Goal: Transaction & Acquisition: Purchase product/service

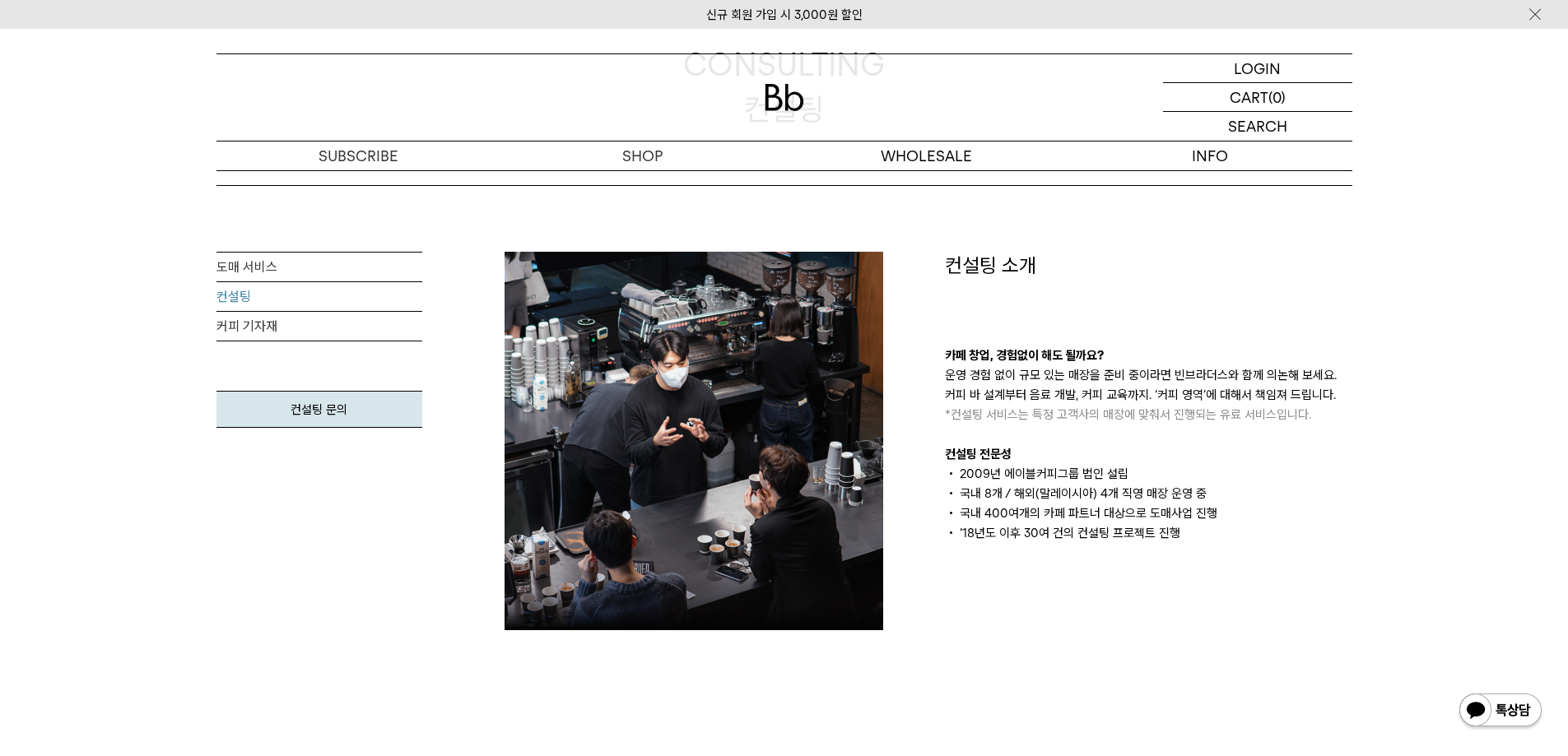
scroll to position [329, 0]
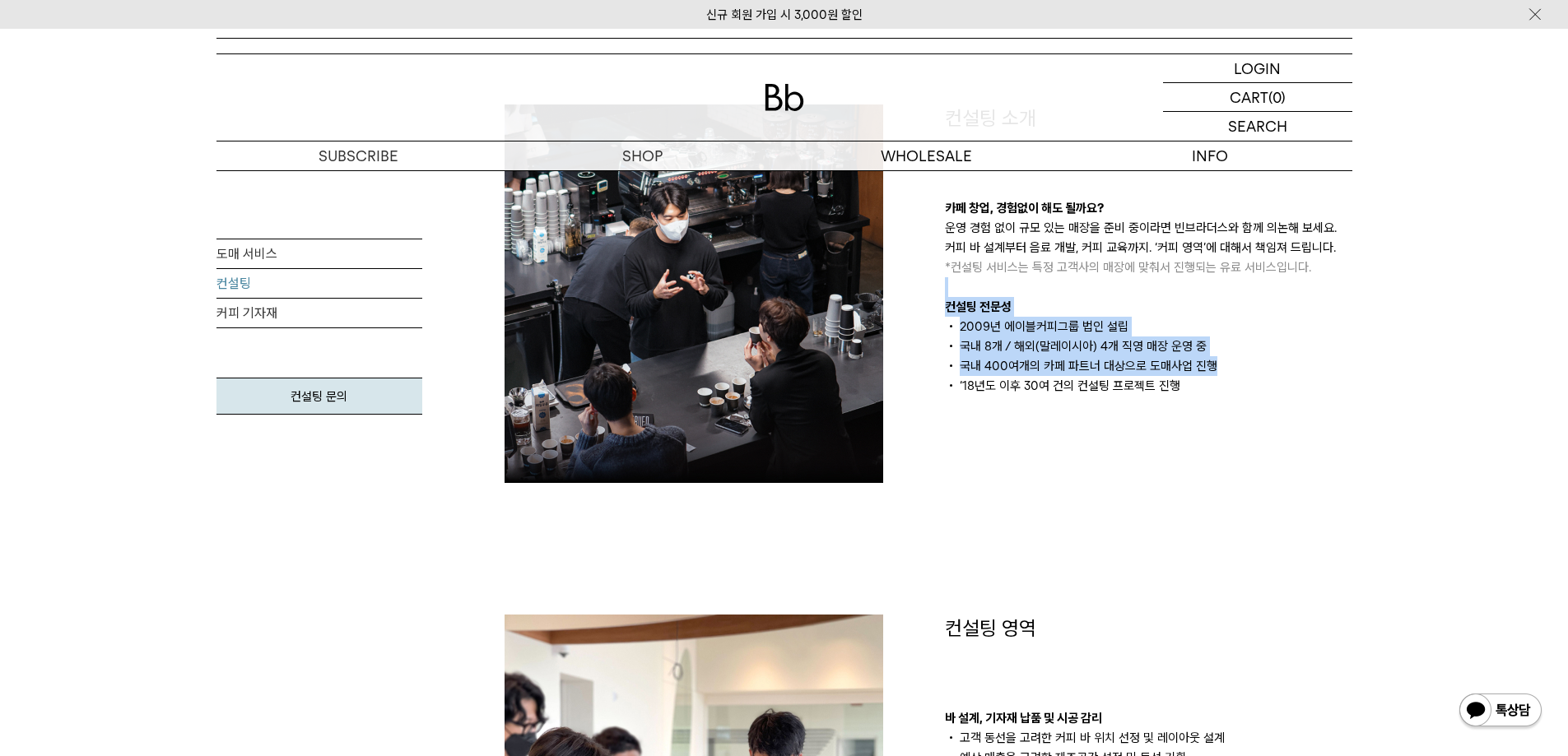
drag, startPoint x: 1244, startPoint y: 295, endPoint x: 1242, endPoint y: 285, distance: 10.2
click at [1243, 285] on div "카페 창업, 경험없이 해도 될까요? 운영 경험 없이 규모 있는 매장을 준비 중이라면 빈브라더스와 함께 의논해 보세요. 커피 바 설계부터 음료 …" at bounding box center [1148, 297] width 407 height 198
click at [1242, 285] on div "카페 창업, 경험없이 해도 될까요? 운영 경험 없이 규모 있는 매장을 준비 중이라면 빈브라더스와 함께 의논해 보세요. 커피 바 설계부터 음료 …" at bounding box center [1148, 297] width 407 height 198
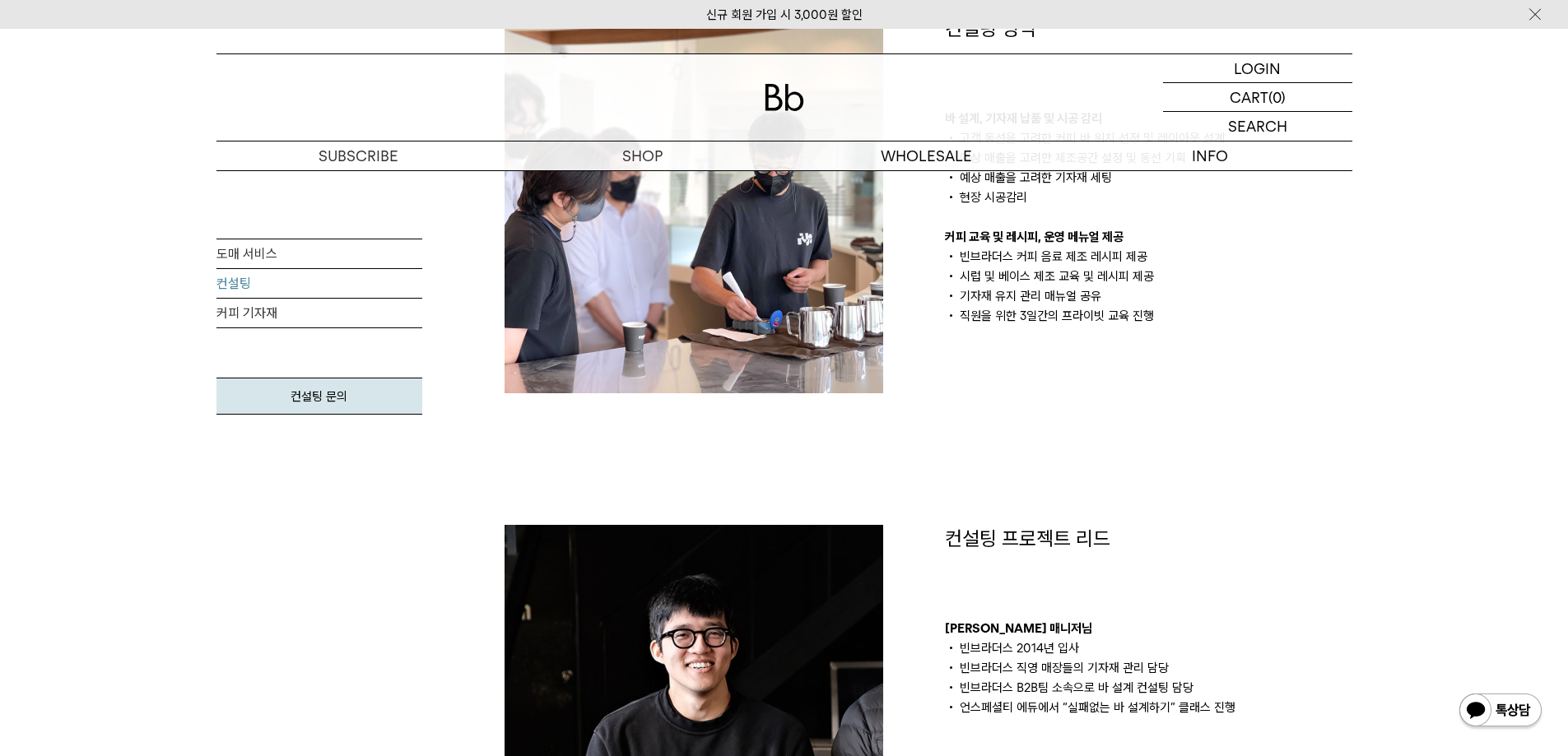
scroll to position [1152, 0]
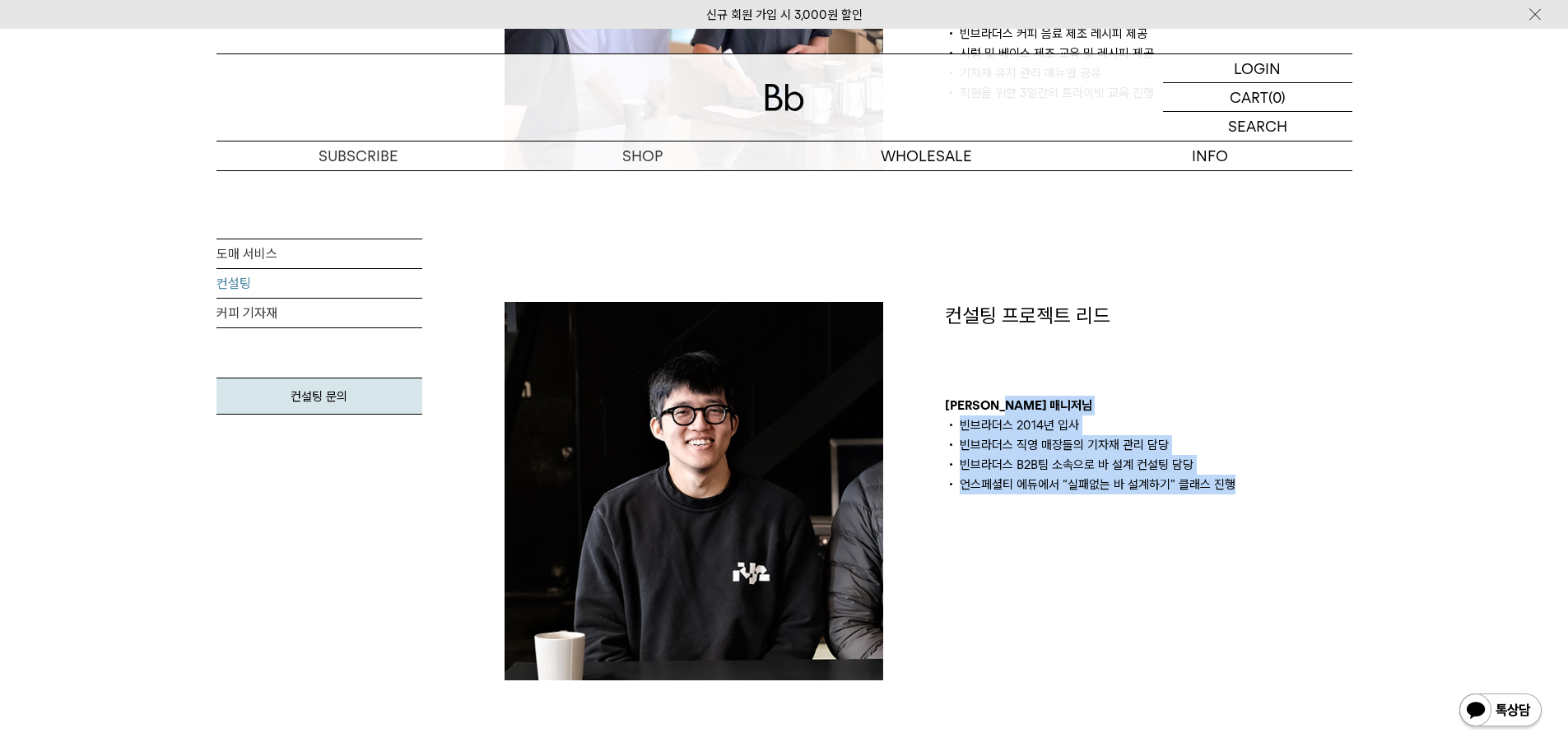
drag, startPoint x: 1225, startPoint y: 467, endPoint x: 1245, endPoint y: 527, distance: 63.2
click at [1245, 527] on div "컨설팅 프로젝트 리드 김의성 매니저님 빈브라더스 2014년 입사 빈브라더스 직영 매장들의 기자재 관리 담당 빈브라더스 B2B팀 소속으로 바 설…" at bounding box center [1149, 491] width 441 height 379
drag, startPoint x: 1257, startPoint y: 446, endPoint x: 1280, endPoint y: 286, distance: 161.6
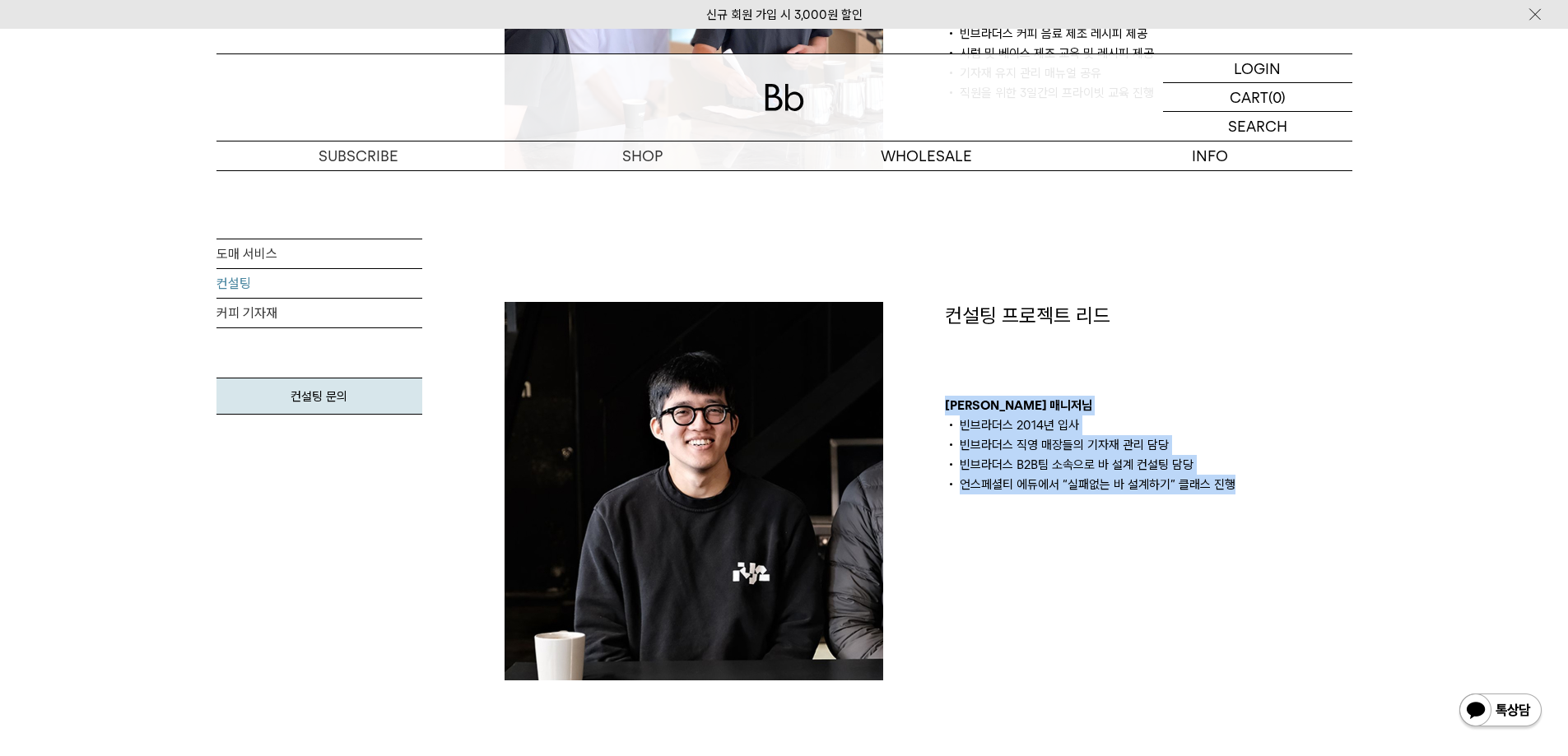
drag, startPoint x: 1173, startPoint y: 479, endPoint x: 1361, endPoint y: 480, distance: 188.0
click at [1361, 480] on div "컨설팅 프로젝트 리드 김의성 매니저님 빈브라더스 2014년 입사 빈브라더스 직영 매장들의 기자재 관리 담당 빈브라더스 B2B팀 소속으로 바 설…" at bounding box center [1149, 491] width 441 height 379
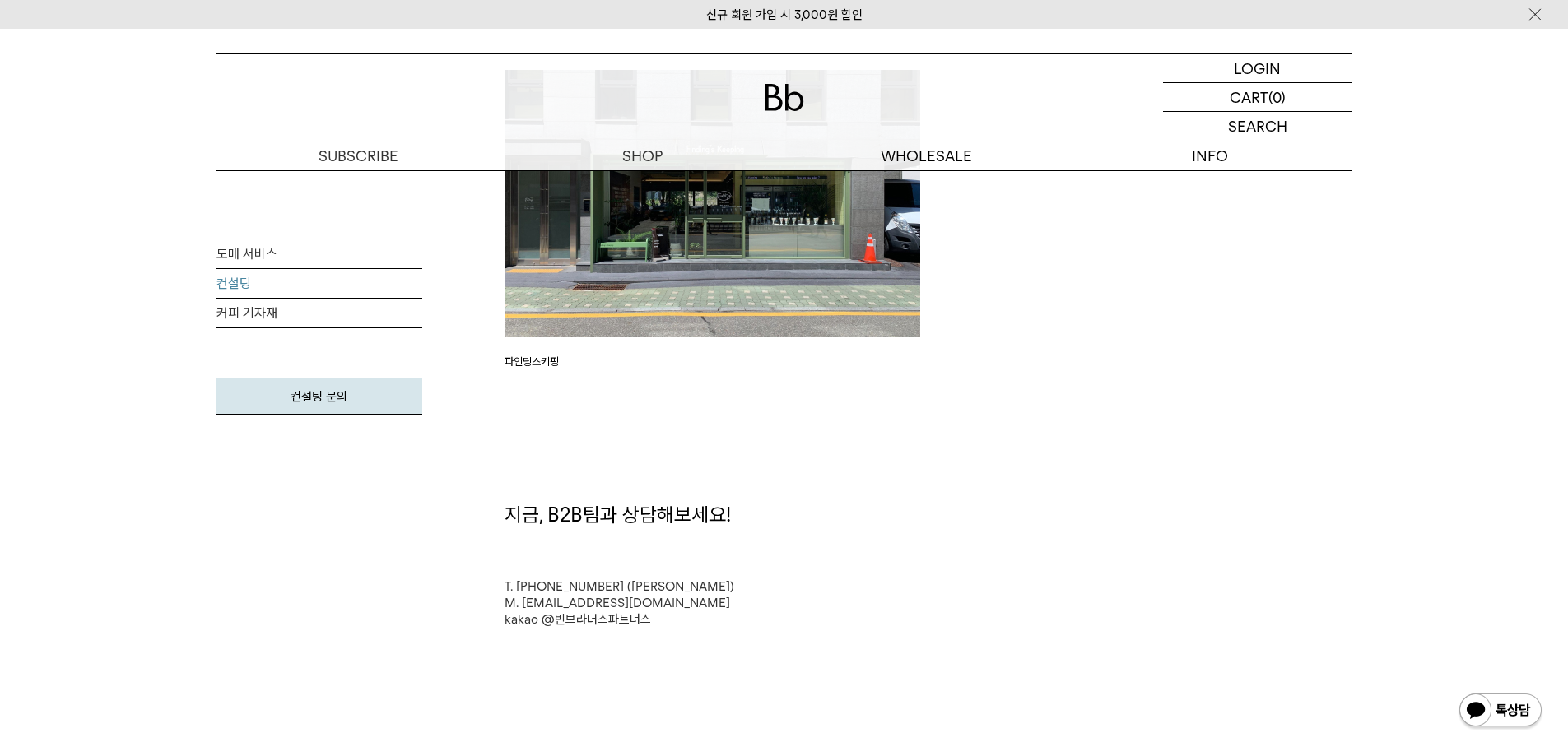
scroll to position [4279, 0]
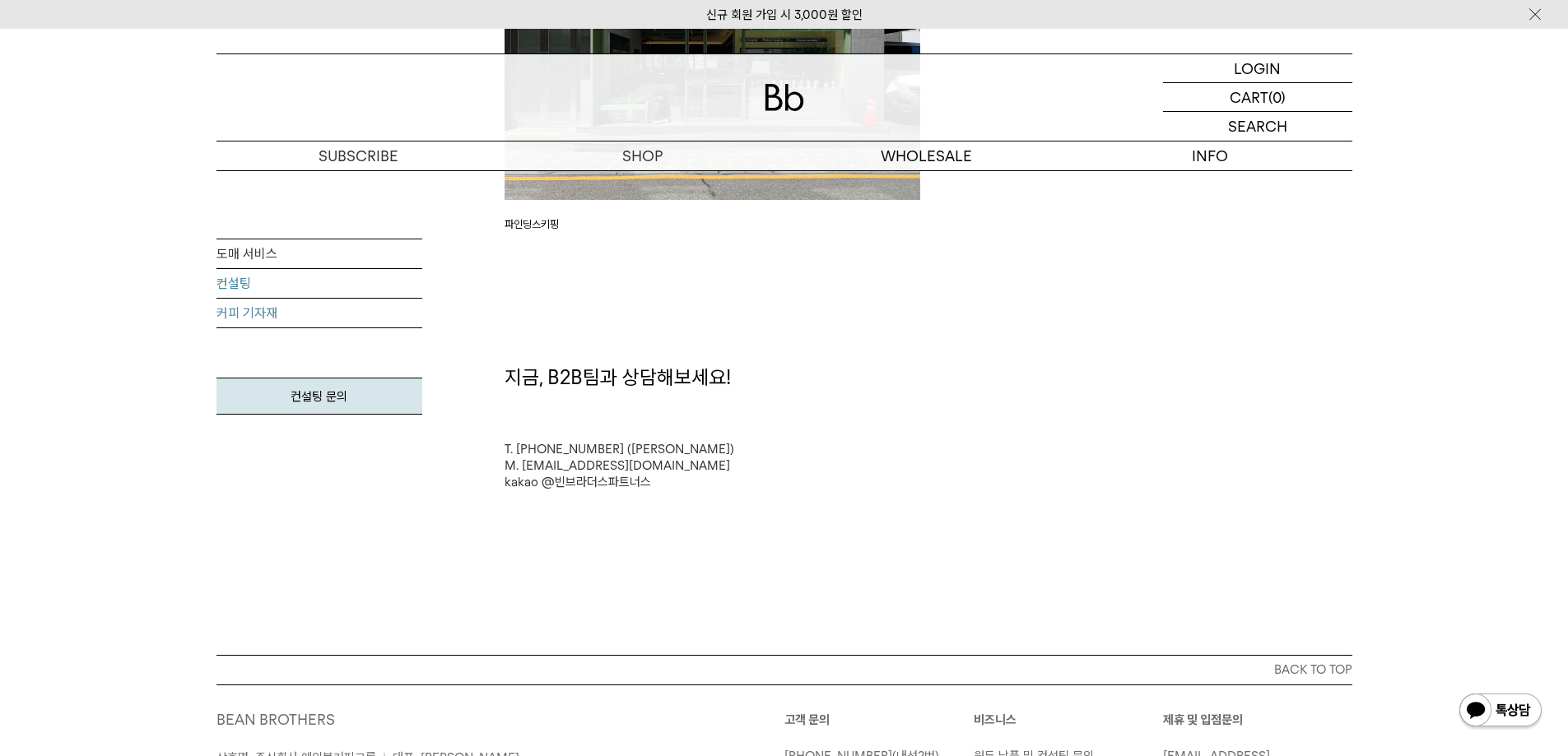
click at [262, 309] on link "커피 기자재" at bounding box center [319, 313] width 206 height 30
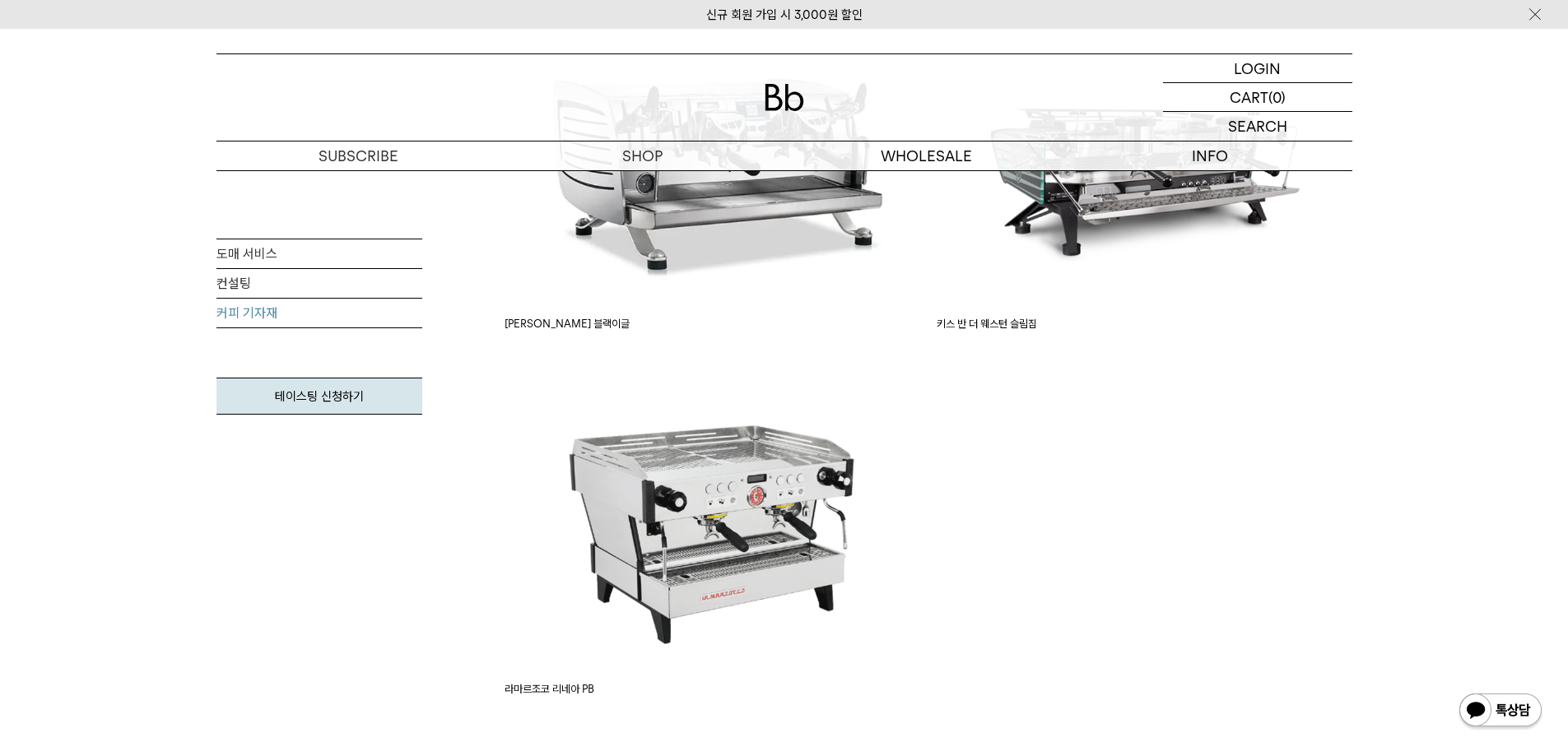
scroll to position [1234, 0]
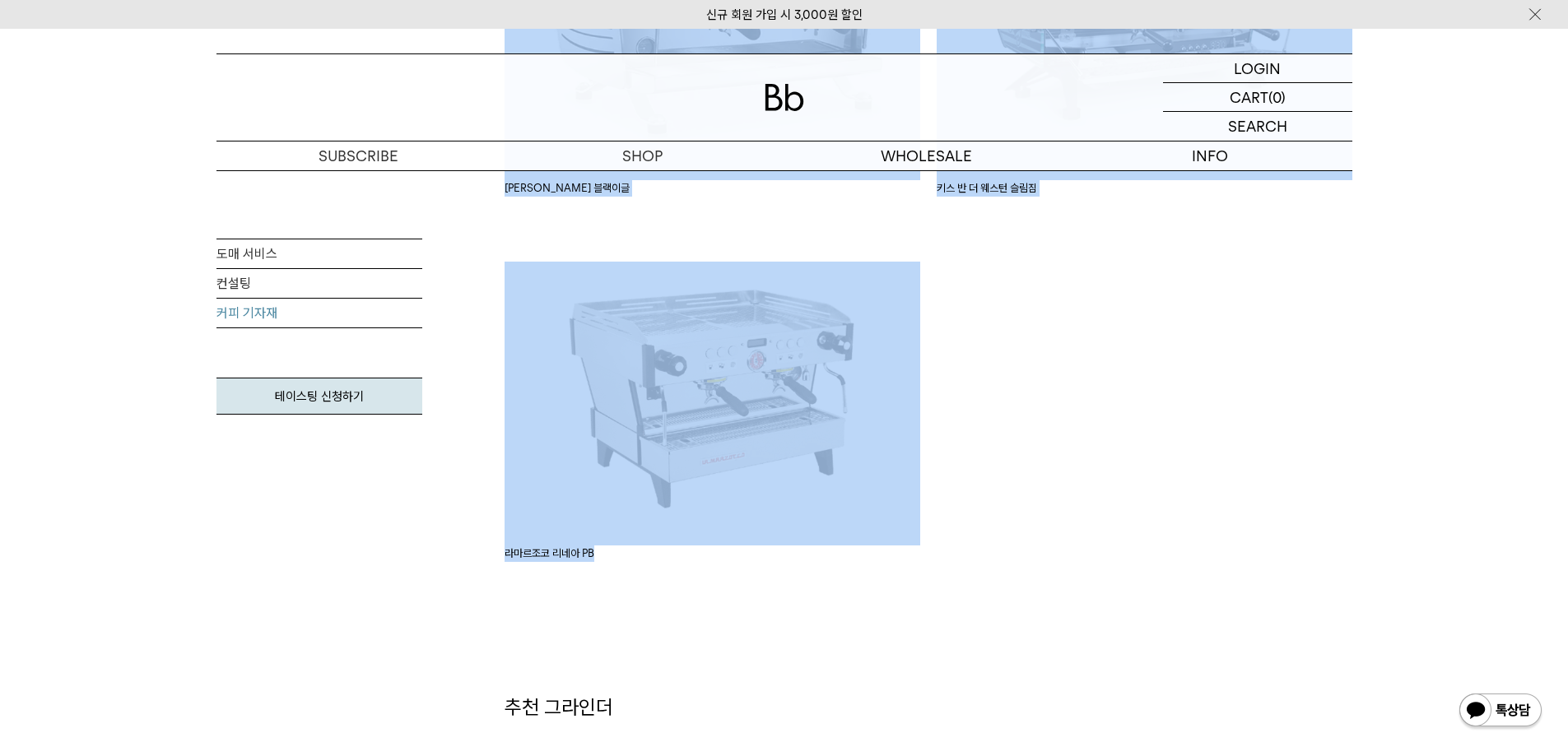
drag, startPoint x: 644, startPoint y: 553, endPoint x: 459, endPoint y: 548, distance: 185.1
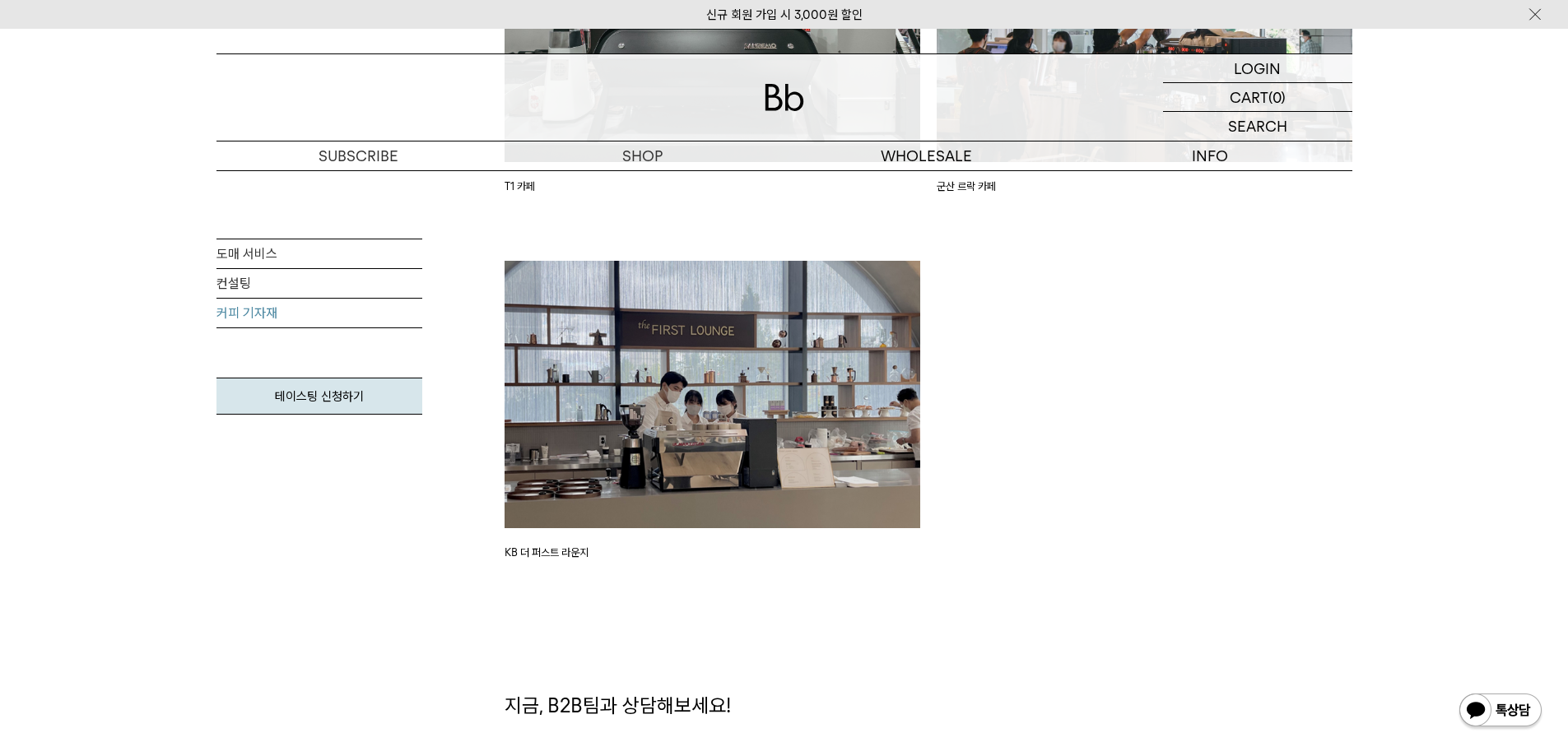
scroll to position [3044, 0]
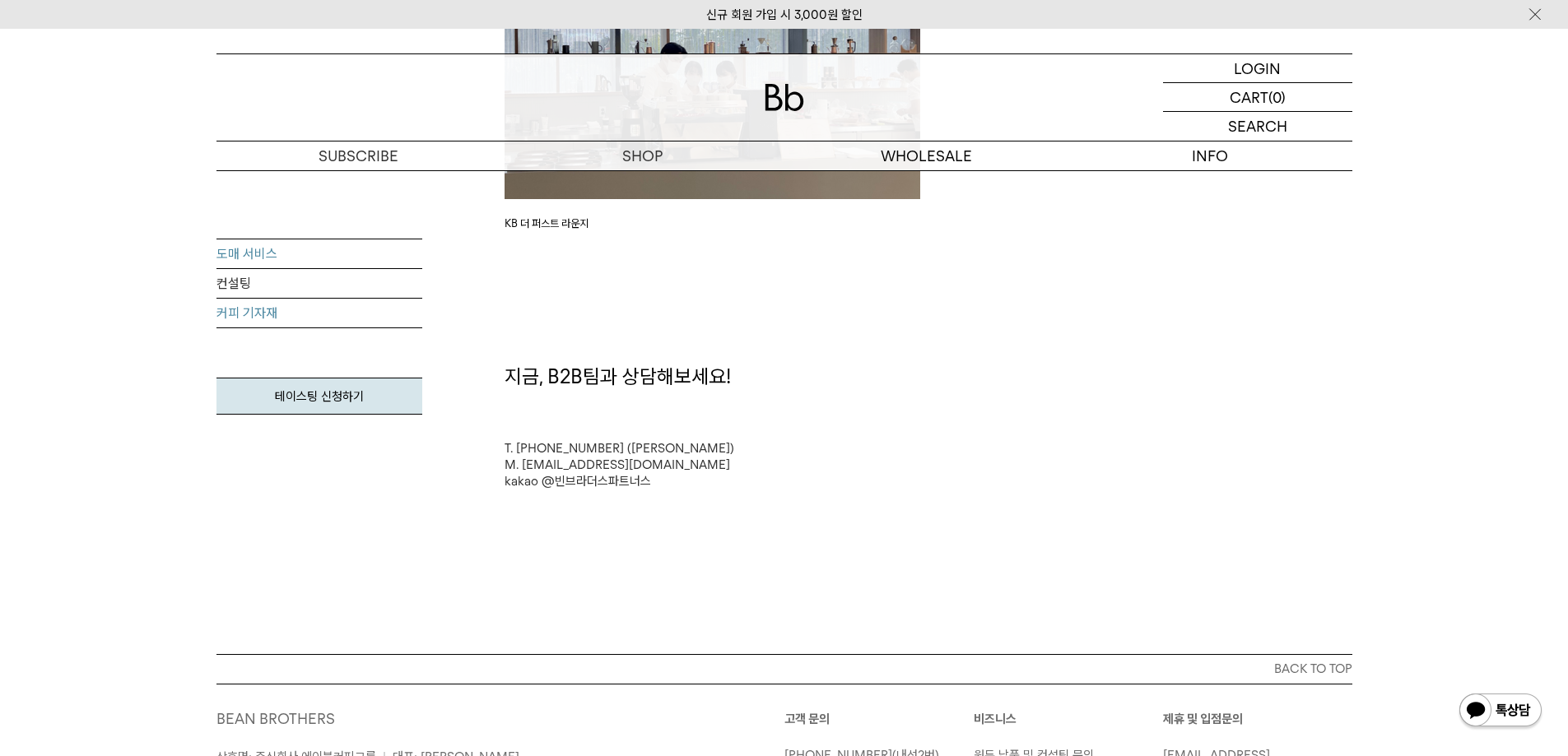
click at [239, 254] on link "도매 서비스" at bounding box center [319, 254] width 206 height 30
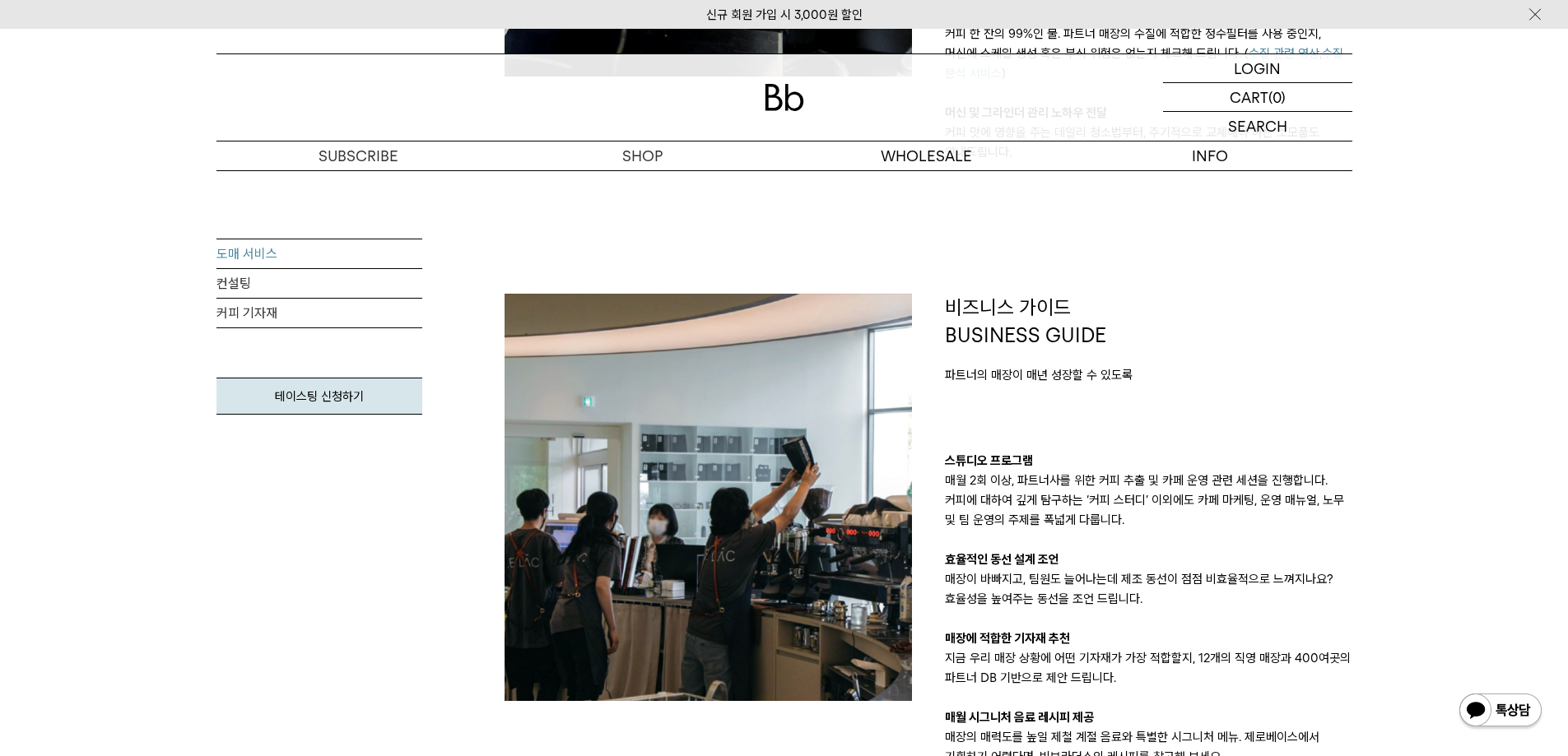
scroll to position [1481, 0]
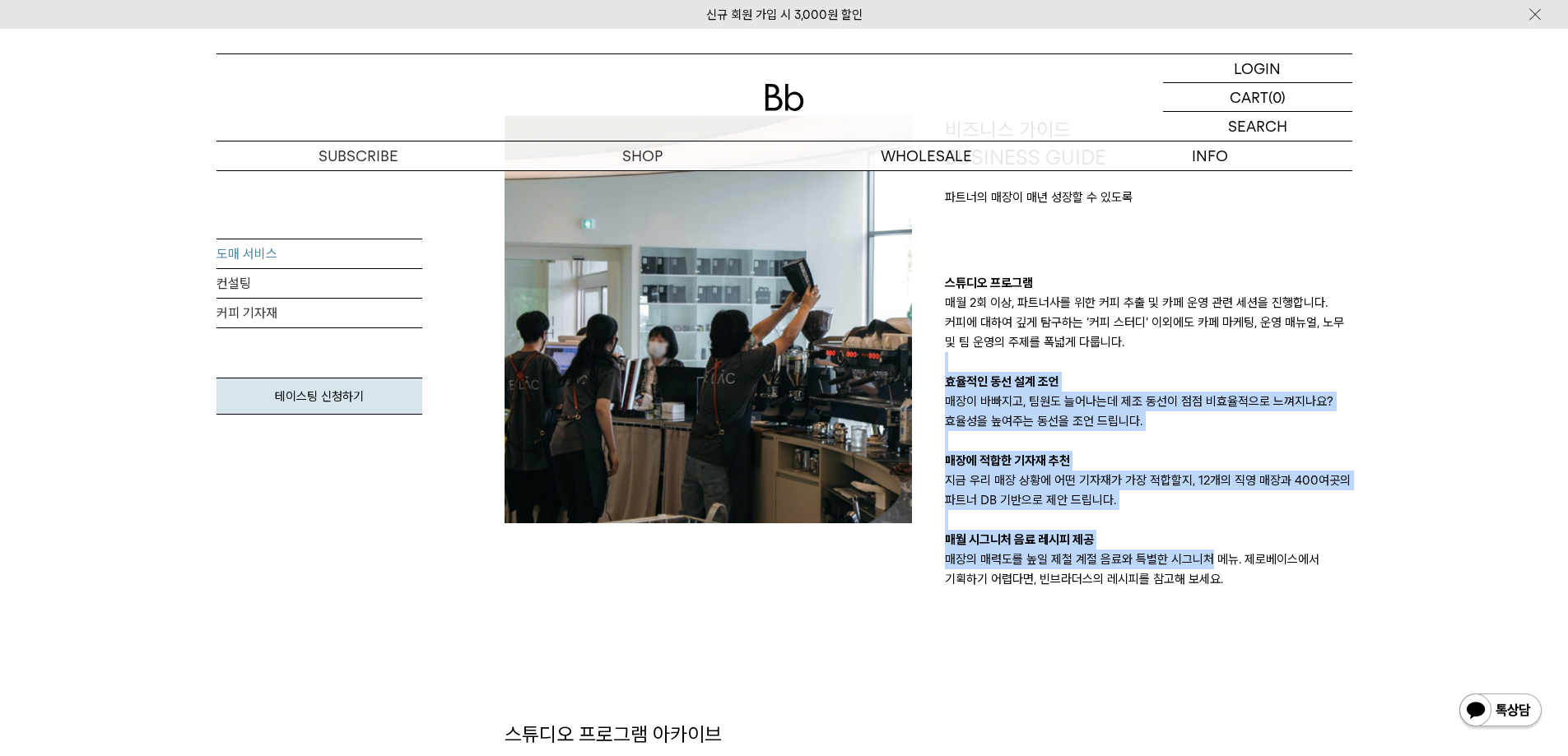
drag, startPoint x: 1219, startPoint y: 535, endPoint x: 1298, endPoint y: 351, distance: 200.2
click at [1297, 352] on div "스튜디오 프로그램 매월 2회 이상, 파트너사를 위한 커피 추출 및 카페 운영 관련 세션을 진행합니다. 커피에 대하여 깊게 탐구하는 ‘커피 스터…" at bounding box center [1148, 431] width 407 height 316
click at [1298, 351] on p "매월 2회 이상, 파트너사를 위한 커피 추출 및 카페 운영 관련 세션을 진행합니다. 커피에 대하여 깊게 탐구하는 ‘커피 스터디’ 이외에도 카페…" at bounding box center [1148, 322] width 407 height 59
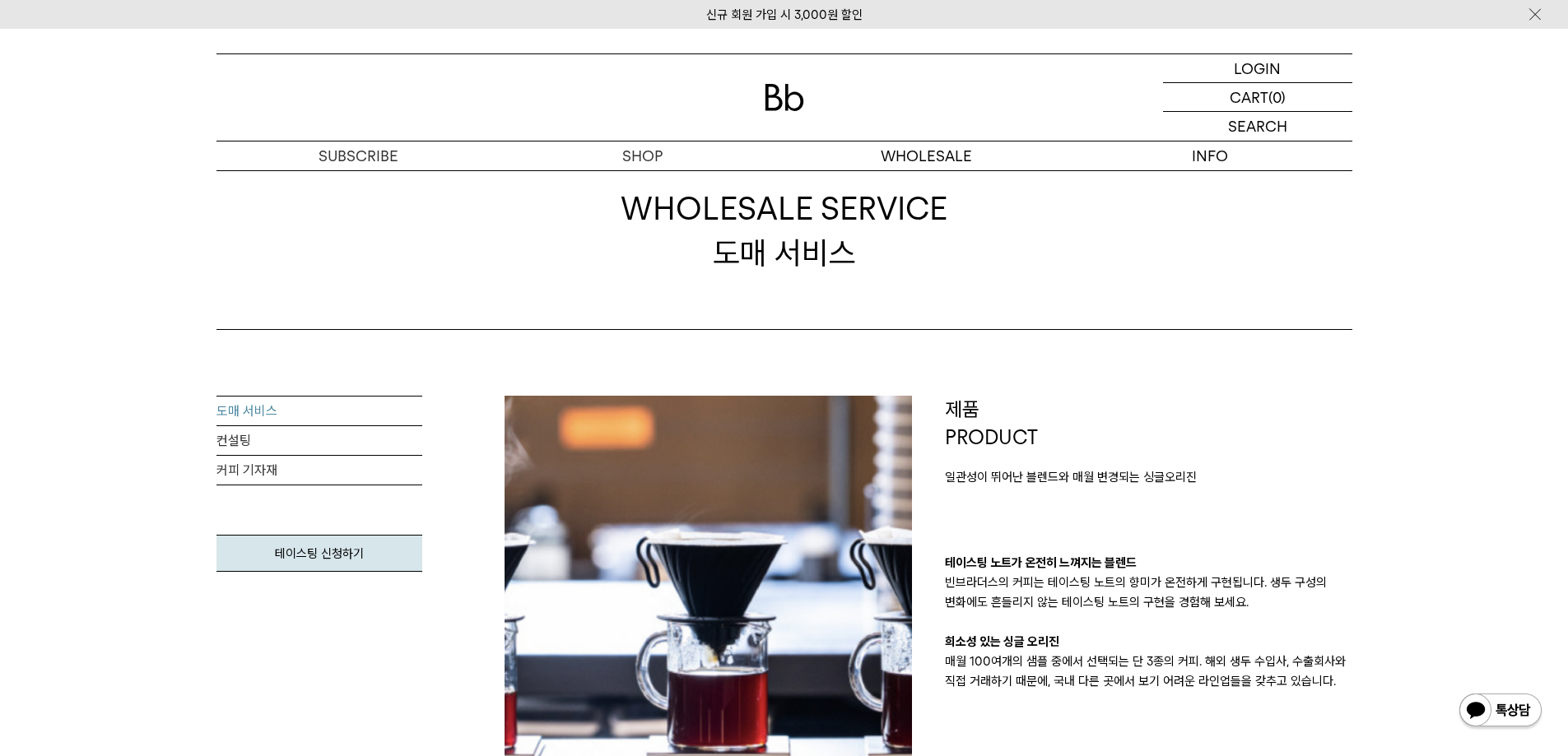
scroll to position [0, 0]
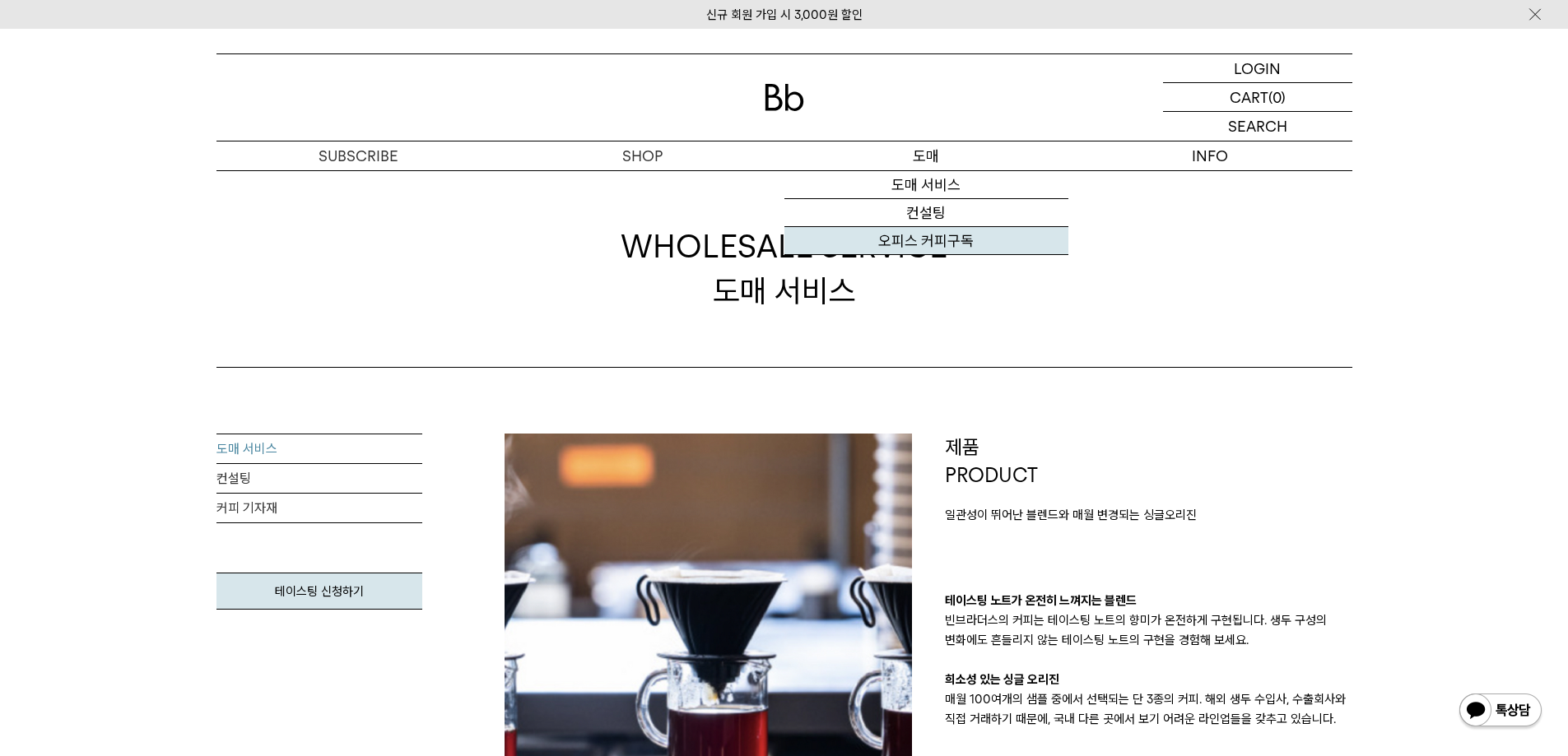
click at [955, 247] on link "오피스 커피구독" at bounding box center [926, 241] width 284 height 28
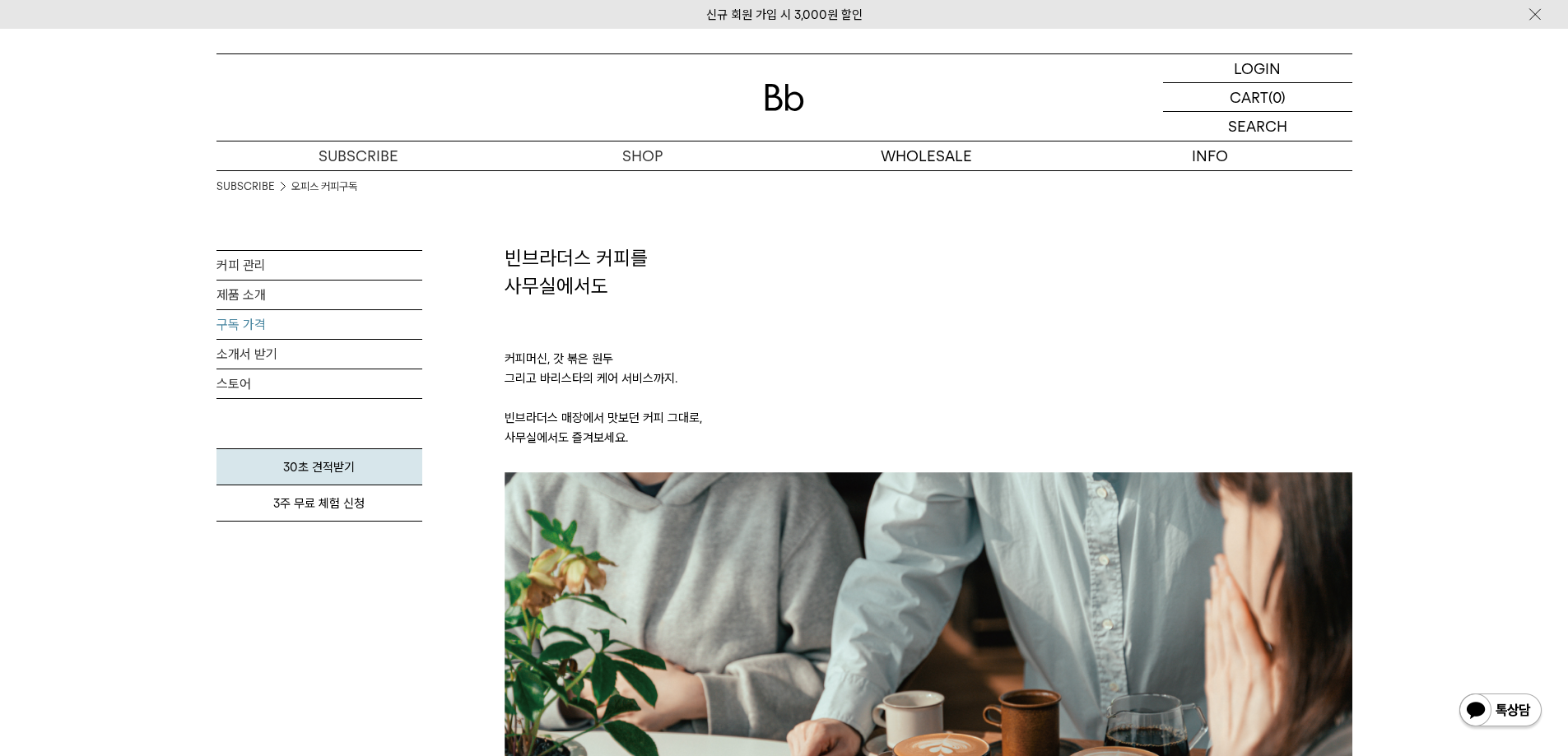
click at [253, 321] on link "구독 가격" at bounding box center [319, 325] width 206 height 29
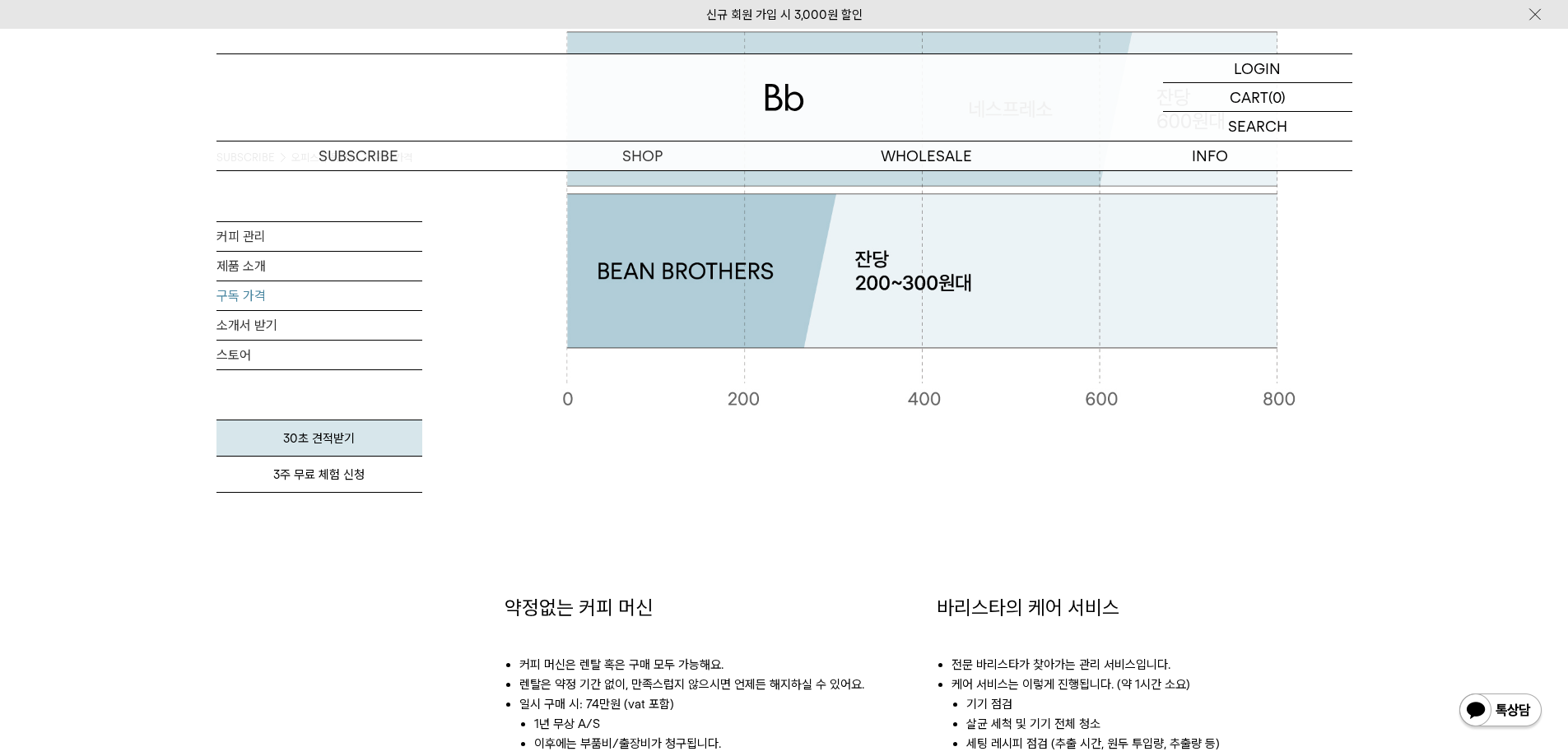
scroll to position [741, 0]
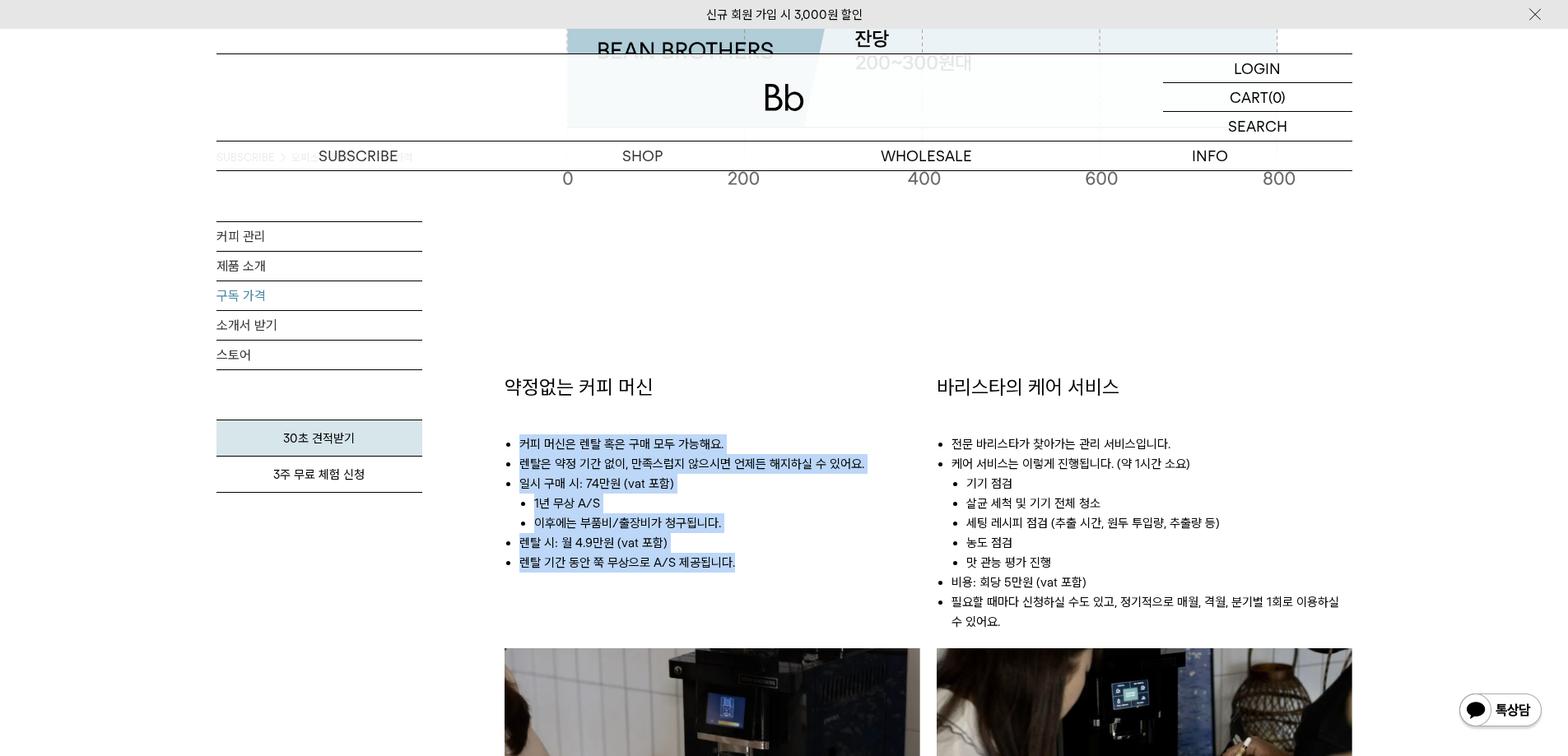
drag, startPoint x: 782, startPoint y: 575, endPoint x: 789, endPoint y: 312, distance: 263.1
click at [789, 312] on div "약정없는 커피 머신 커피 머신은 렌탈 혹은 구매 모두 가능해요. 렌탈은 약정 기간 없이, 만족스럽지 않으시면 언제든 해지하실 수 있어요. 일시…" at bounding box center [928, 612] width 848 height 740
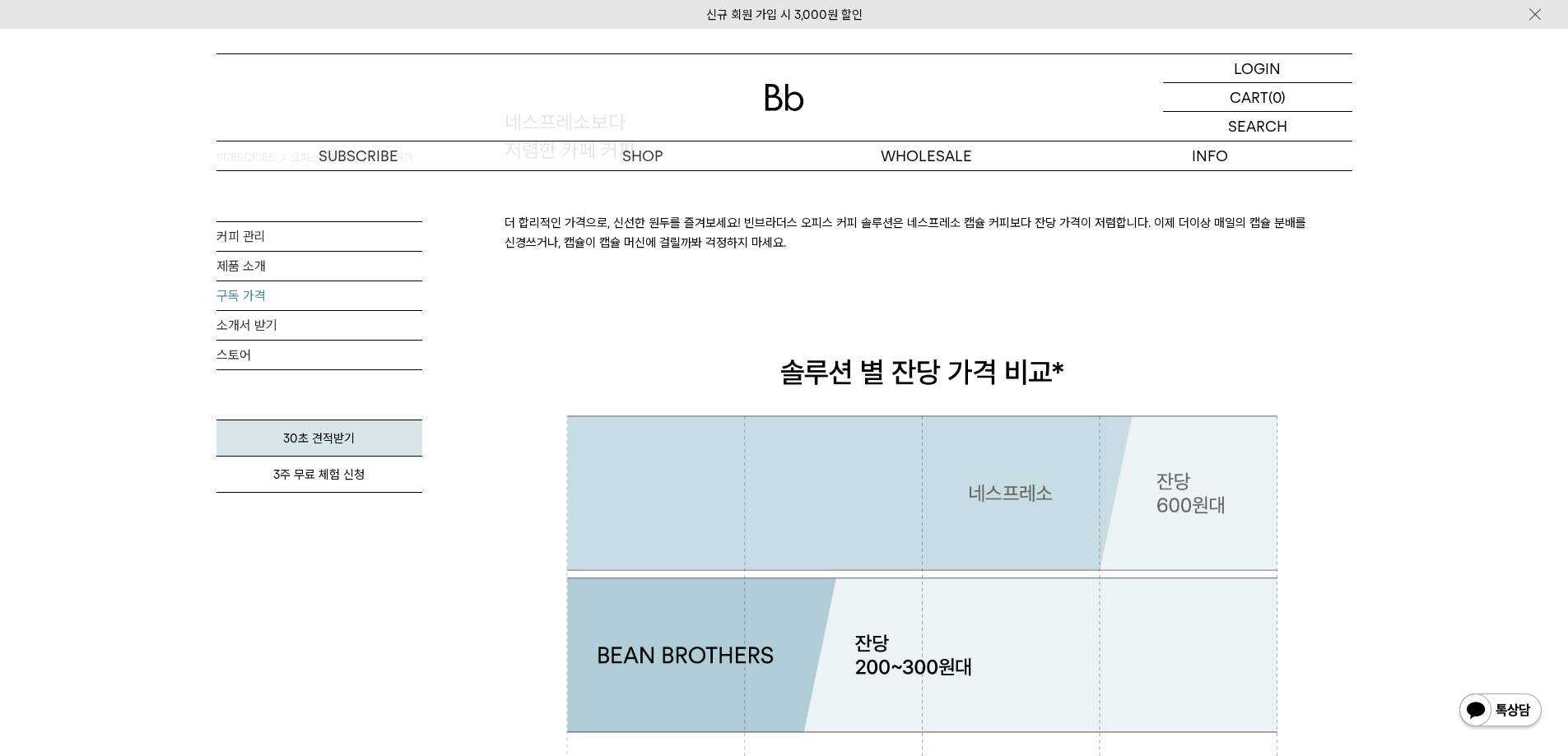
scroll to position [0, 0]
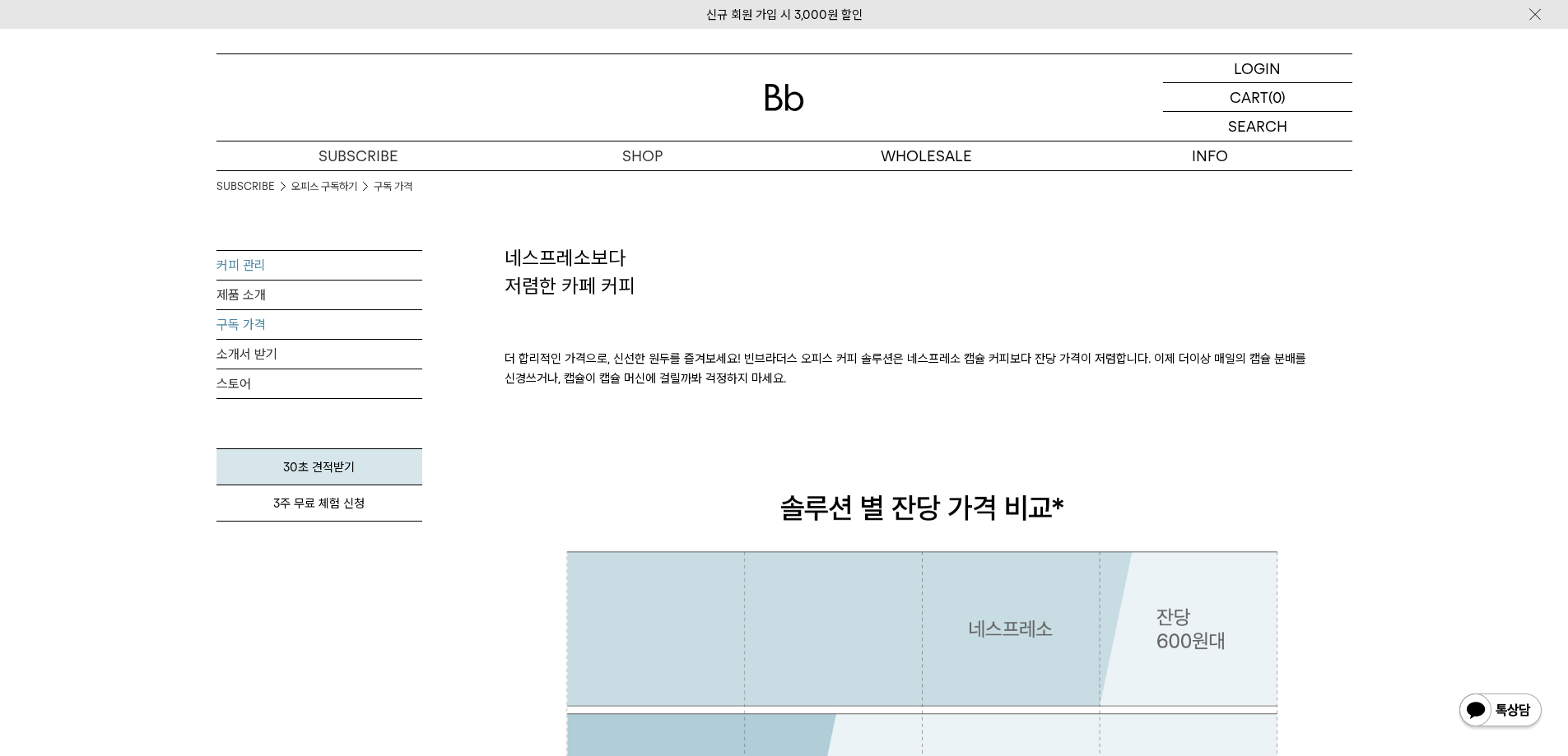
click at [290, 268] on link "커피 관리" at bounding box center [319, 266] width 206 height 29
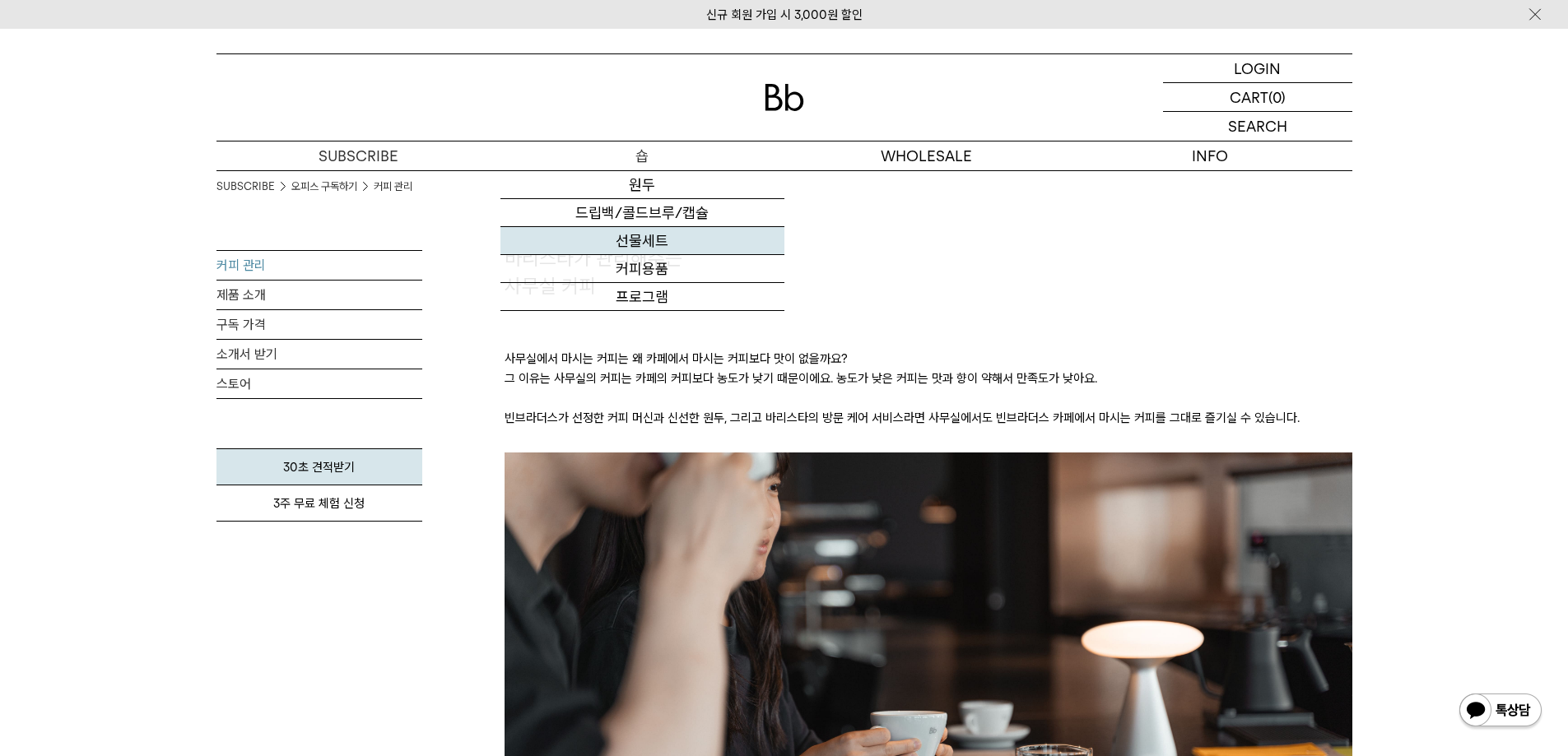
click at [657, 240] on link "선물세트" at bounding box center [642, 241] width 284 height 28
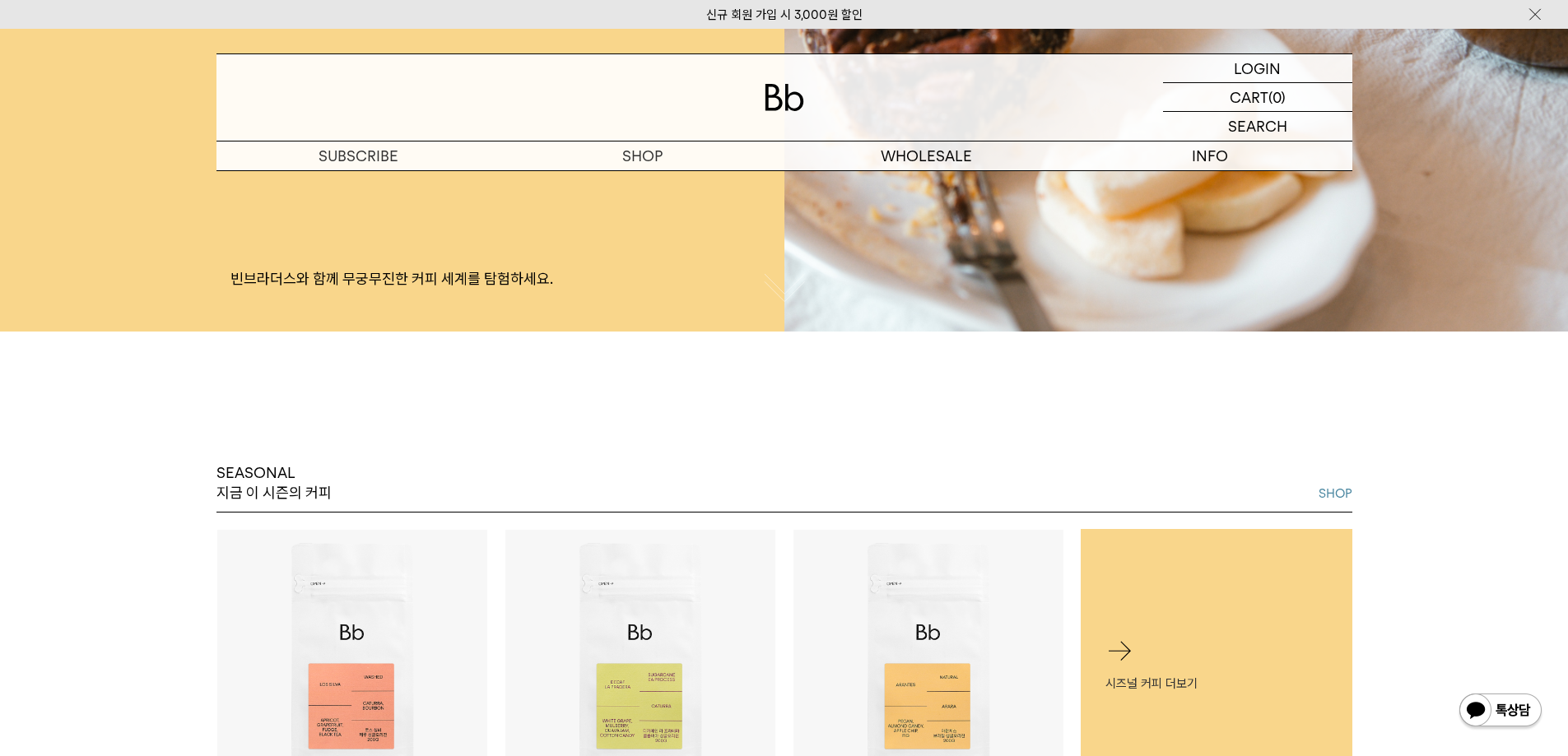
scroll to position [741, 0]
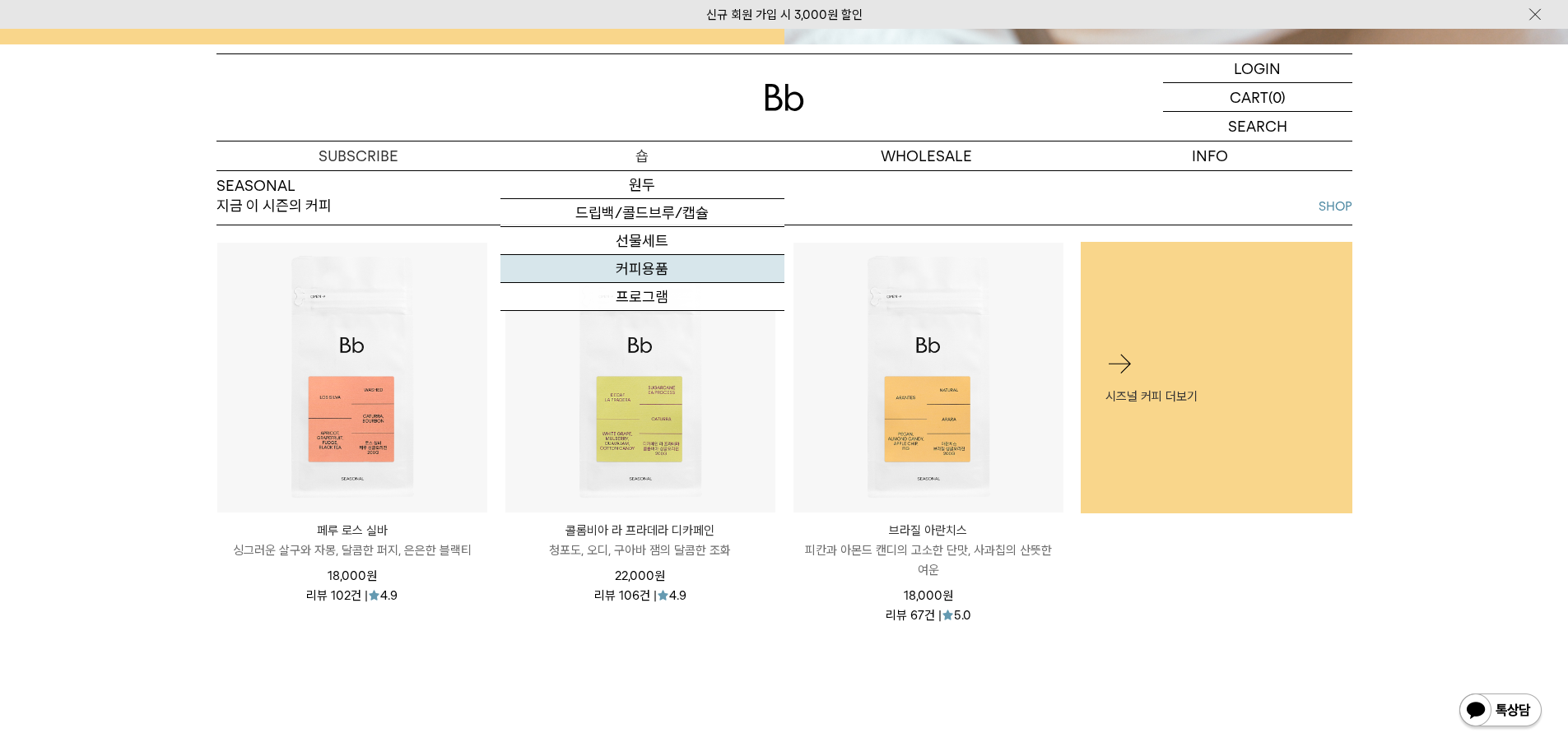
click at [656, 281] on link "커피용품" at bounding box center [642, 268] width 284 height 28
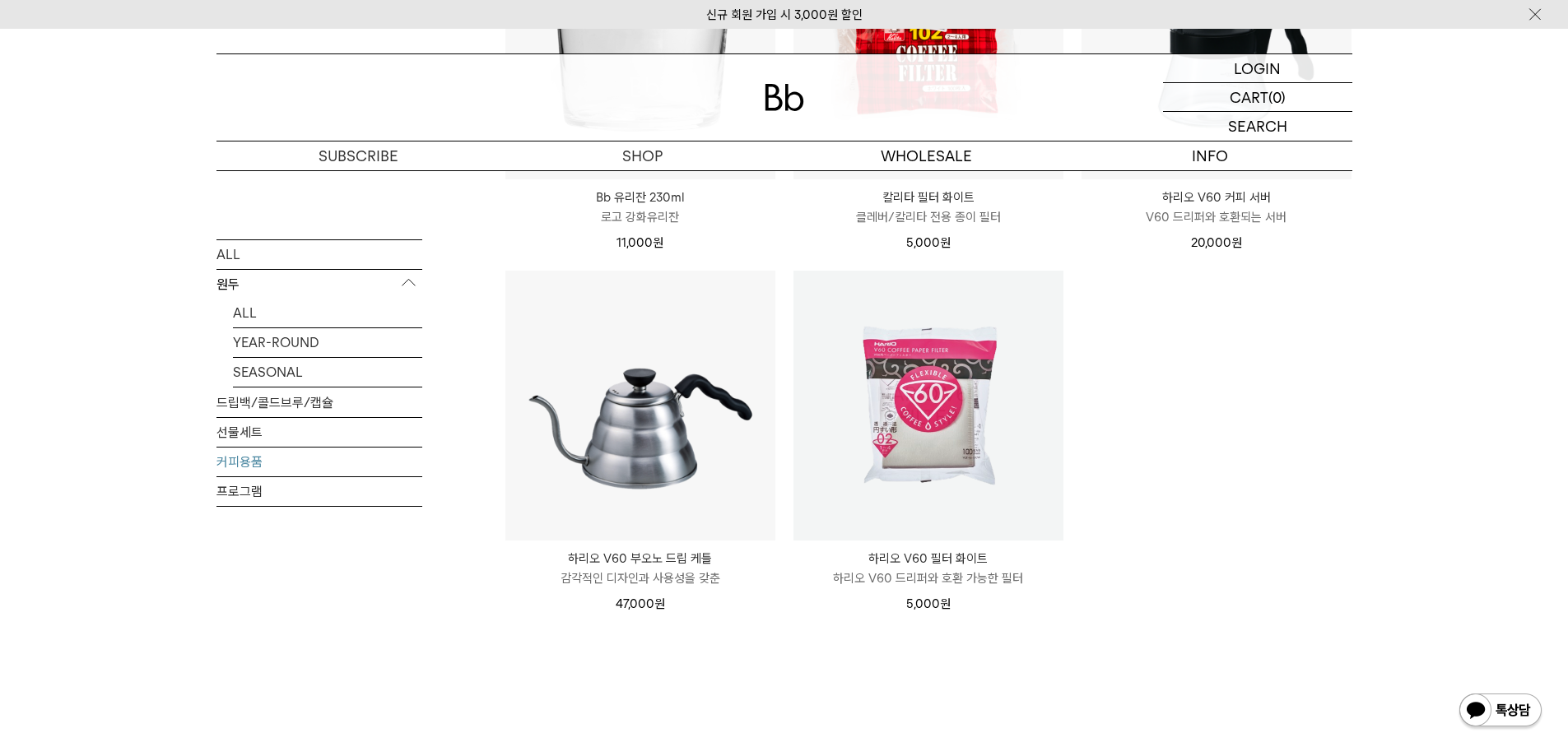
scroll to position [412, 0]
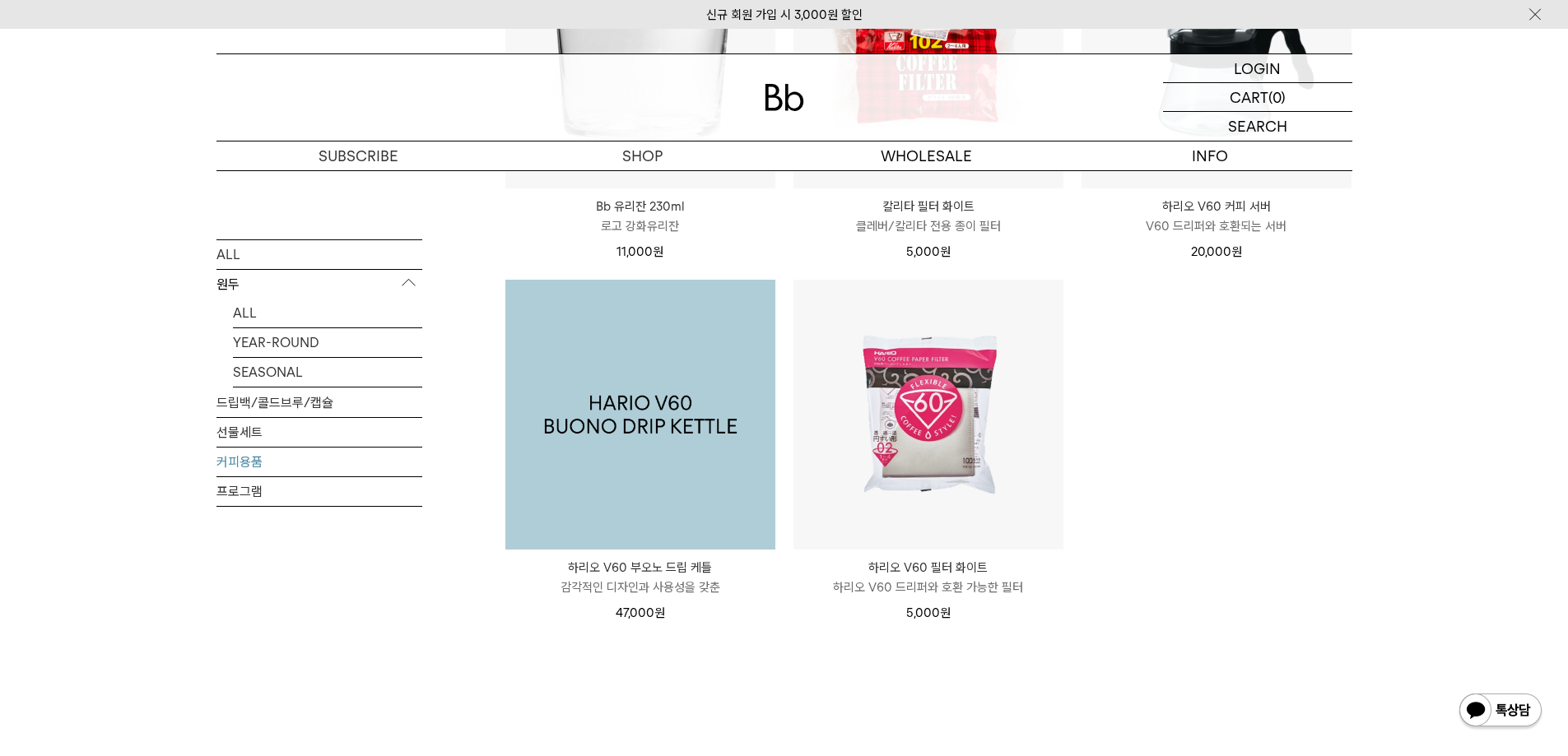
click at [609, 394] on img at bounding box center [640, 415] width 270 height 270
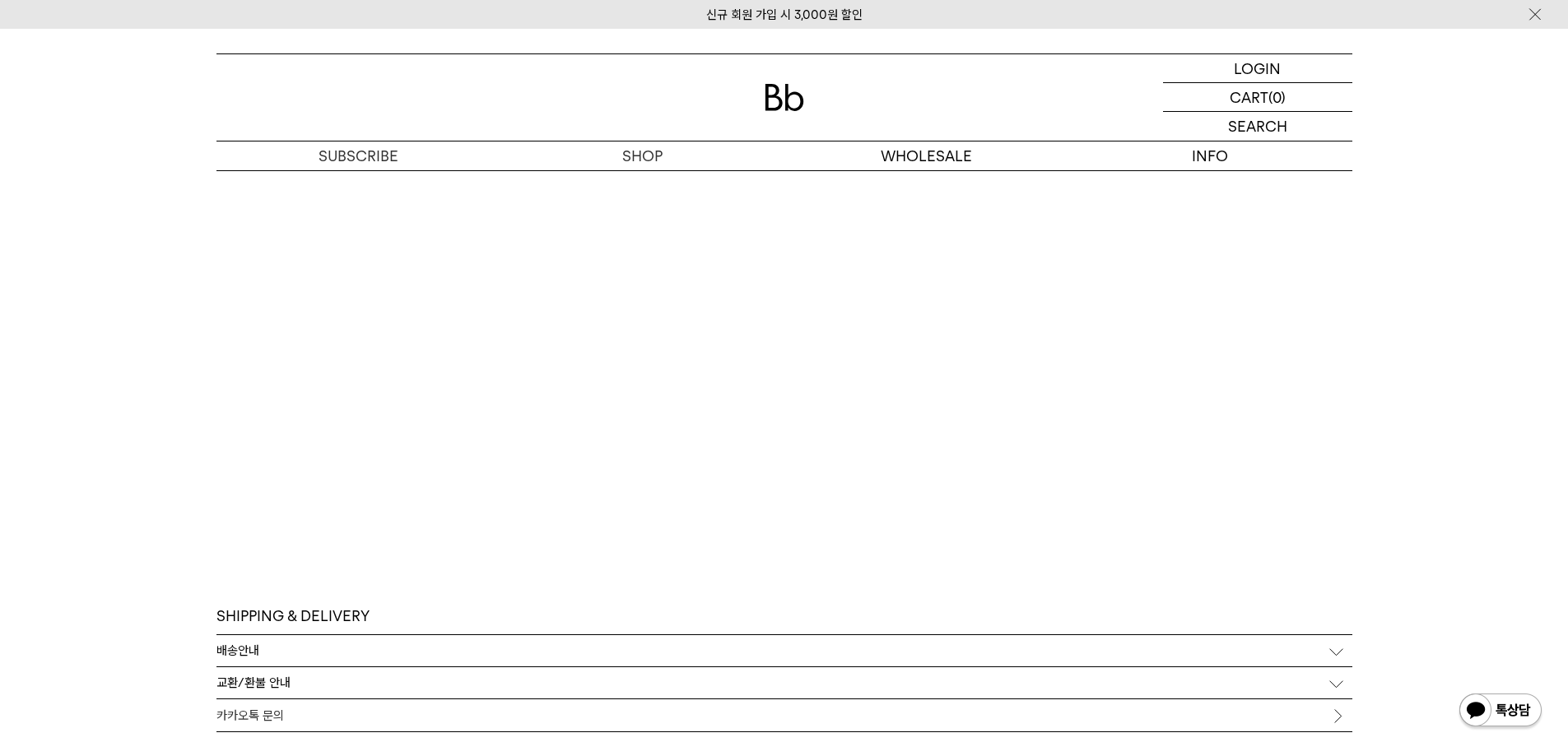
scroll to position [2632, 0]
